Goal: Information Seeking & Learning: Learn about a topic

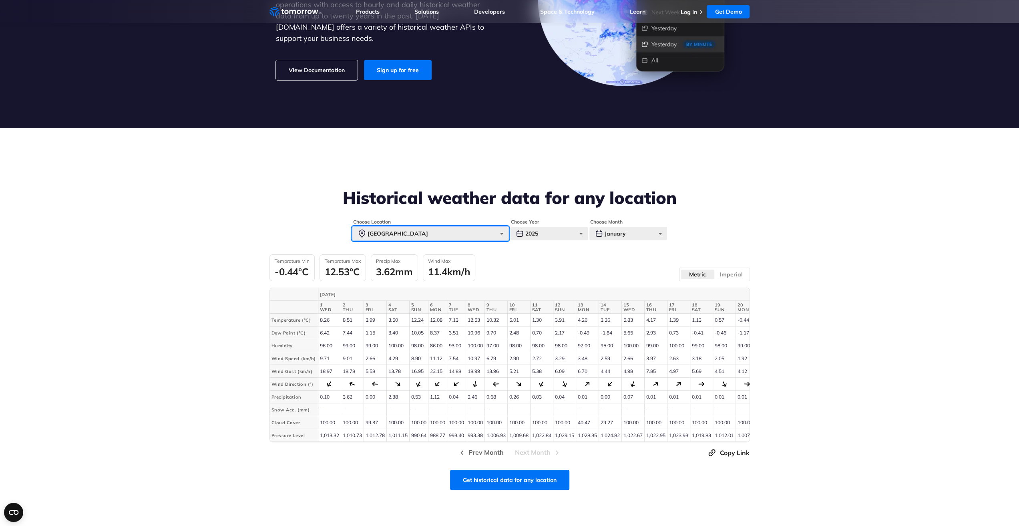
click at [429, 234] on div "[GEOGRAPHIC_DATA]" at bounding box center [430, 234] width 156 height 14
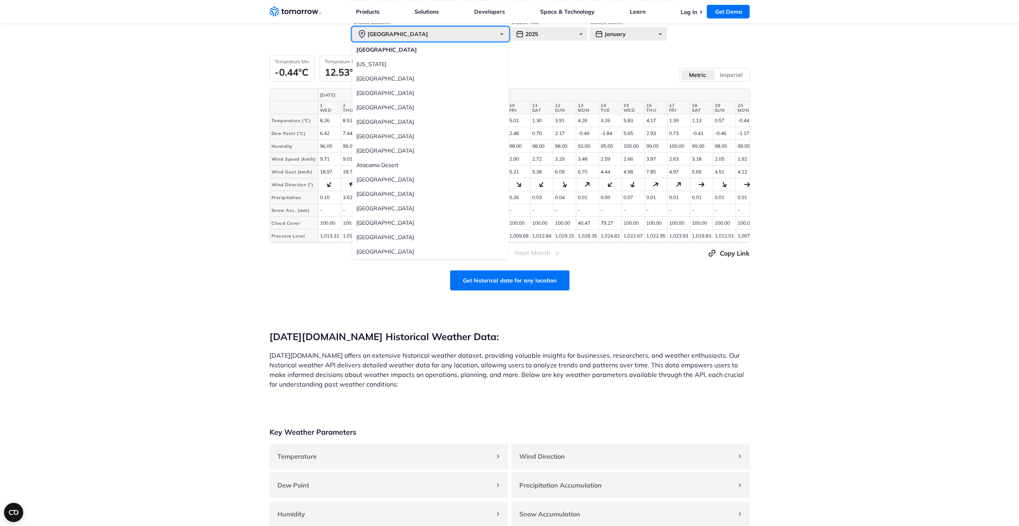
scroll to position [280, 0]
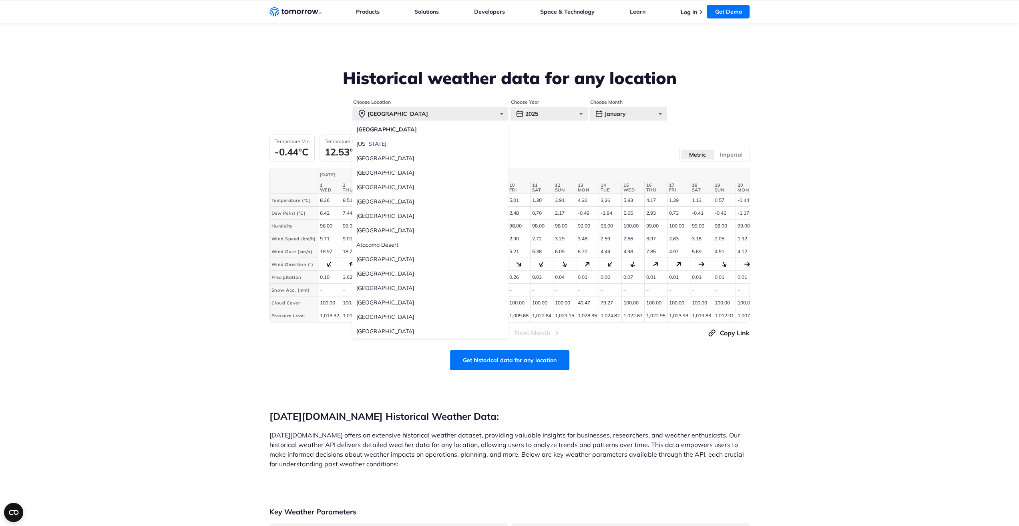
click at [368, 271] on label "[GEOGRAPHIC_DATA]" at bounding box center [430, 273] width 156 height 14
click at [0, 0] on input "[GEOGRAPHIC_DATA]" at bounding box center [0, 0] width 0 height 0
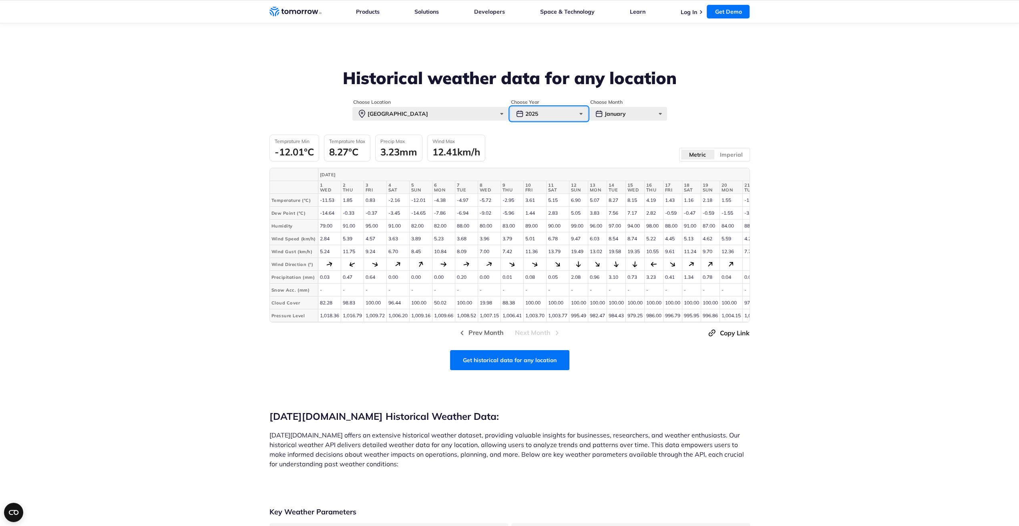
click at [570, 120] on div "2025" at bounding box center [549, 114] width 78 height 14
click at [542, 175] on label "2022" at bounding box center [549, 172] width 78 height 14
click at [0, 0] on input "2022" at bounding box center [0, 0] width 0 height 0
click at [643, 112] on div "January" at bounding box center [629, 114] width 78 height 14
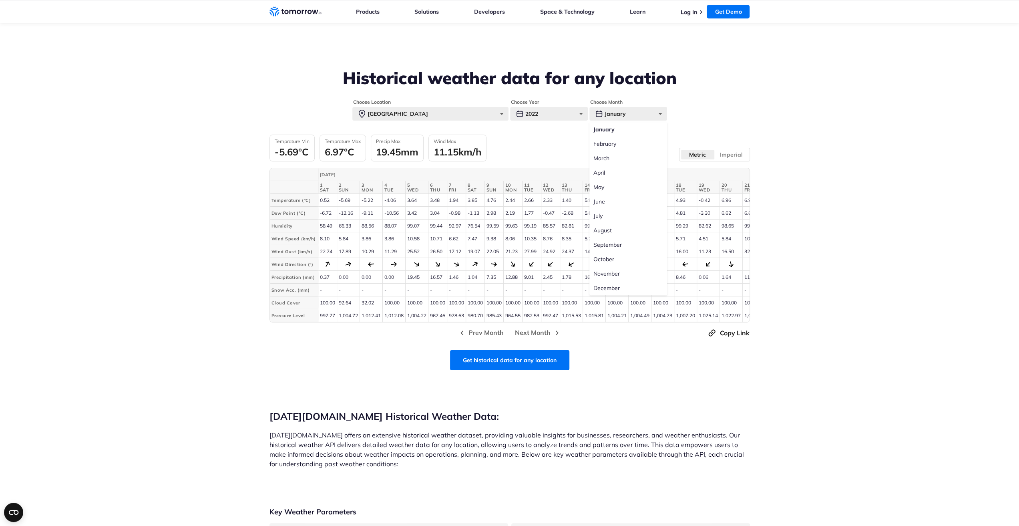
click at [608, 245] on label "September" at bounding box center [629, 245] width 78 height 14
click at [0, 0] on input "September" at bounding box center [0, 0] width 0 height 0
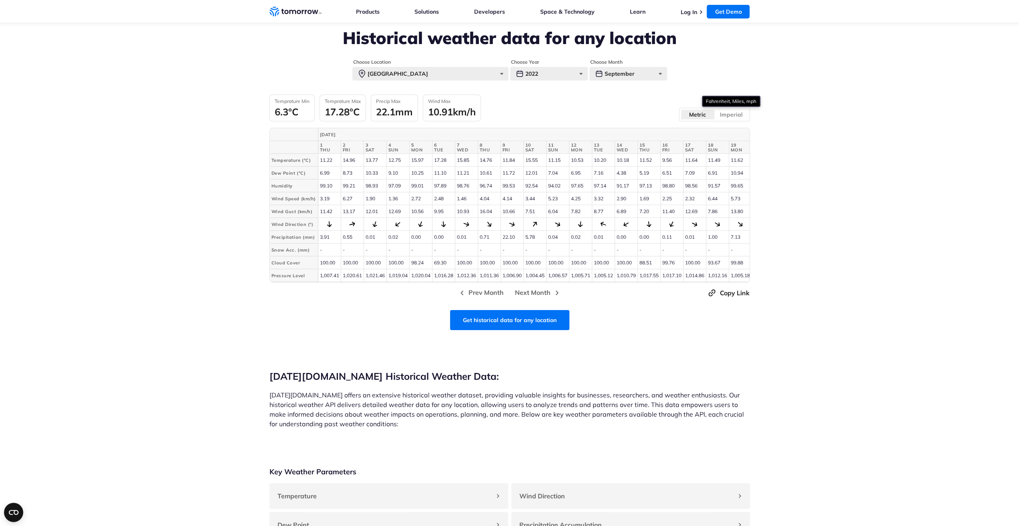
click at [736, 112] on label "Imperial" at bounding box center [732, 114] width 34 height 10
click at [0, 0] on input "Imperial" at bounding box center [0, 0] width 0 height 0
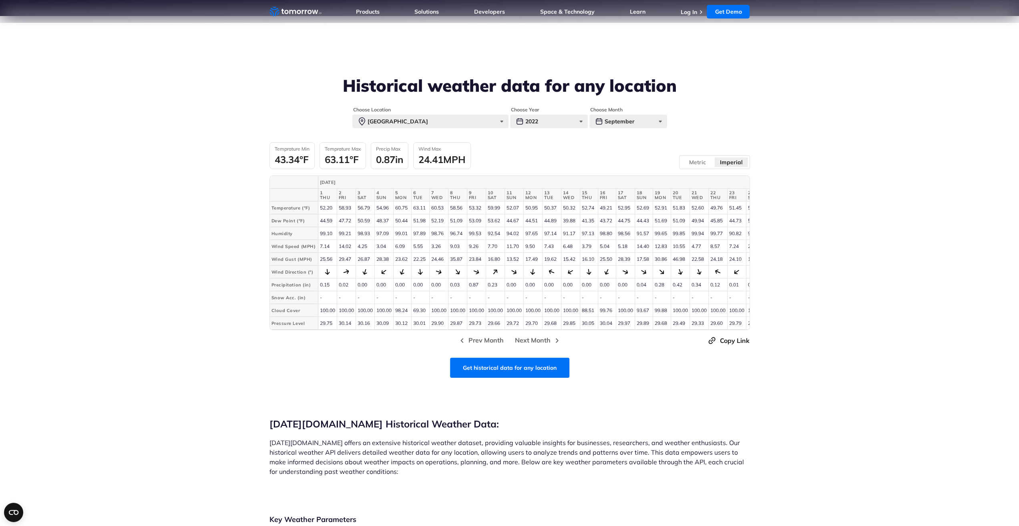
scroll to position [280, 0]
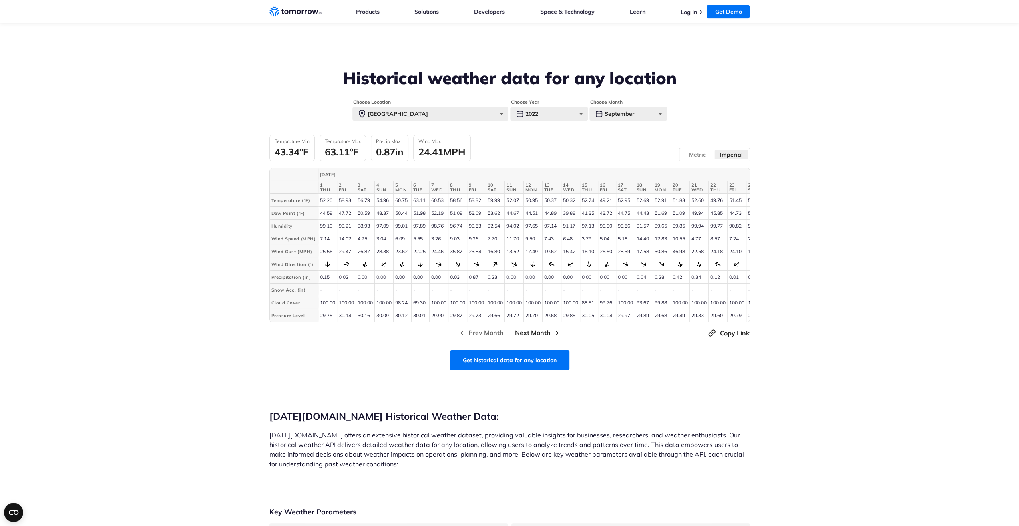
click at [537, 337] on span "Next Month" at bounding box center [533, 333] width 36 height 10
click at [536, 109] on div "2022" at bounding box center [549, 114] width 78 height 14
click at [530, 144] on label "2024" at bounding box center [549, 144] width 78 height 14
click at [0, 0] on input "2024" at bounding box center [0, 0] width 0 height 0
click at [624, 114] on div "October" at bounding box center [629, 114] width 78 height 14
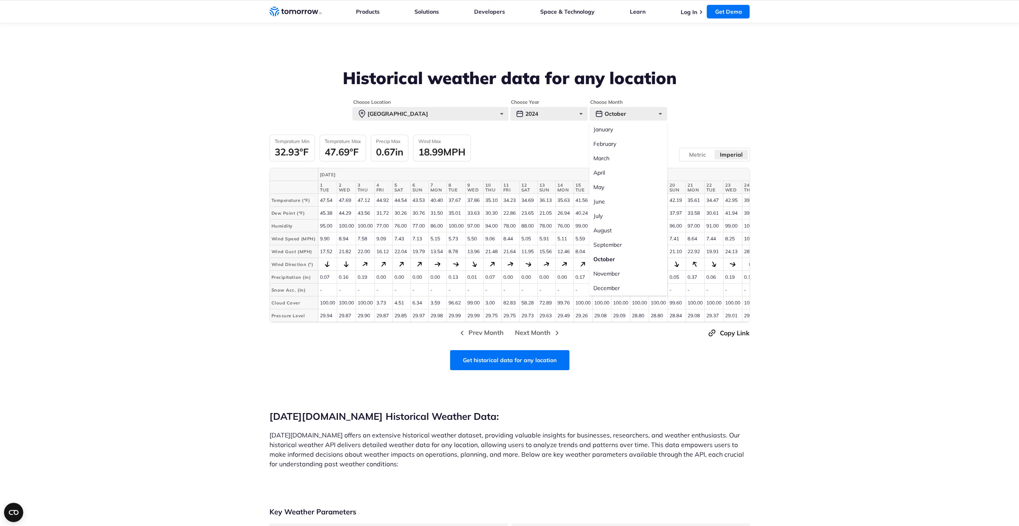
click at [608, 162] on label "March" at bounding box center [629, 158] width 78 height 14
click at [0, 0] on input "March" at bounding box center [0, 0] width 0 height 0
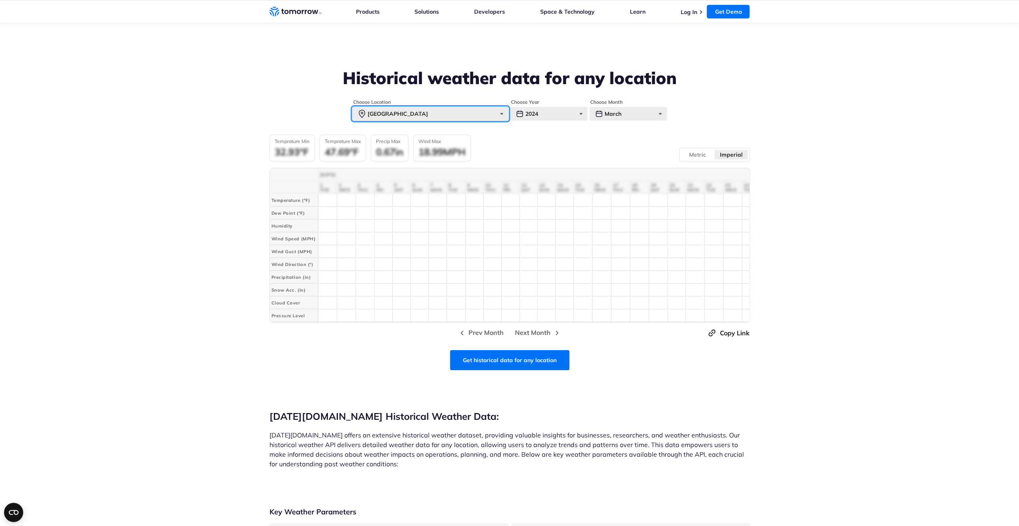
click at [481, 116] on div "[GEOGRAPHIC_DATA]" at bounding box center [430, 114] width 156 height 14
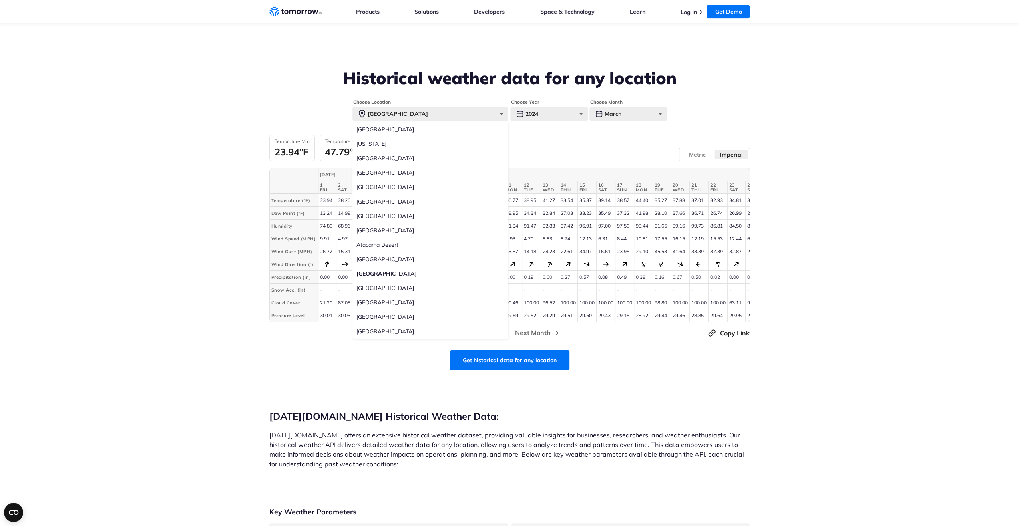
click at [361, 184] on label "[GEOGRAPHIC_DATA]" at bounding box center [430, 187] width 156 height 14
click at [0, 0] on input "[GEOGRAPHIC_DATA]" at bounding box center [0, 0] width 0 height 0
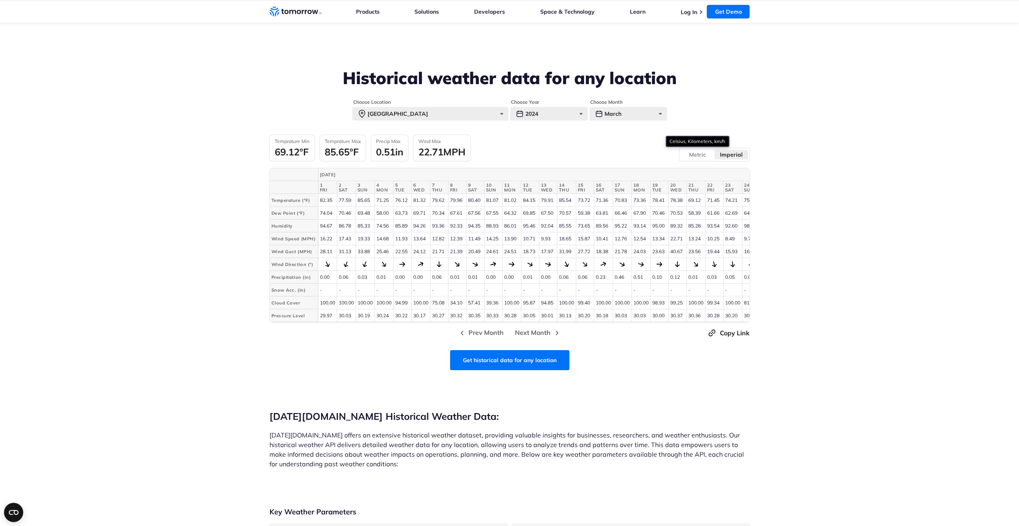
click at [695, 156] on label "Metric" at bounding box center [698, 154] width 34 height 10
click at [0, 0] on input "Metric" at bounding box center [0, 0] width 0 height 0
click at [506, 366] on link "Get historical data for any location" at bounding box center [509, 360] width 119 height 20
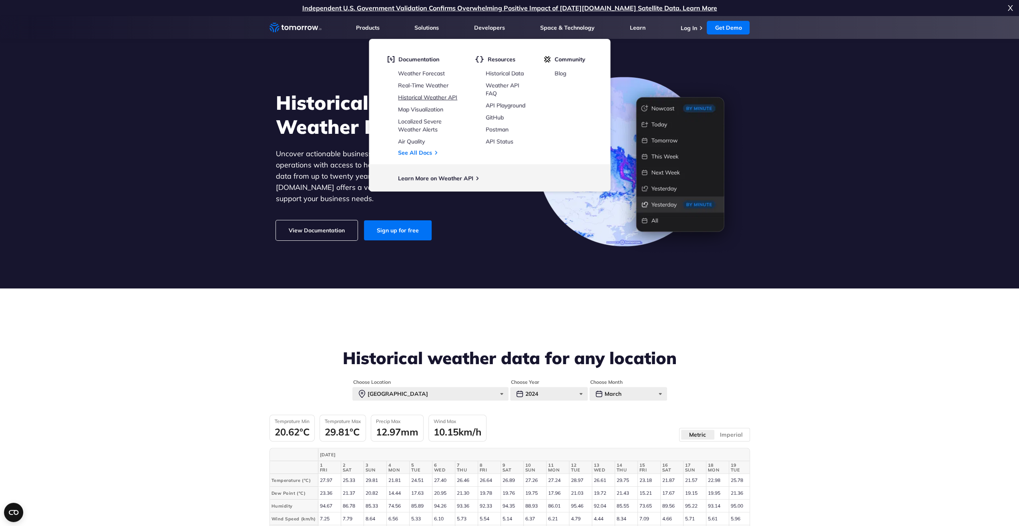
click at [435, 97] on link "Historical Weather API" at bounding box center [427, 97] width 59 height 7
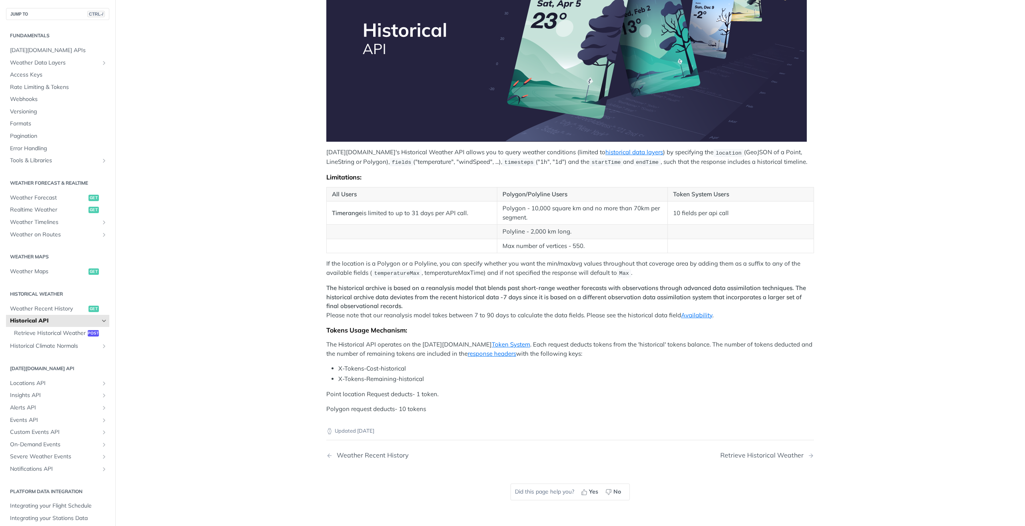
scroll to position [160, 0]
